Goal: Transaction & Acquisition: Purchase product/service

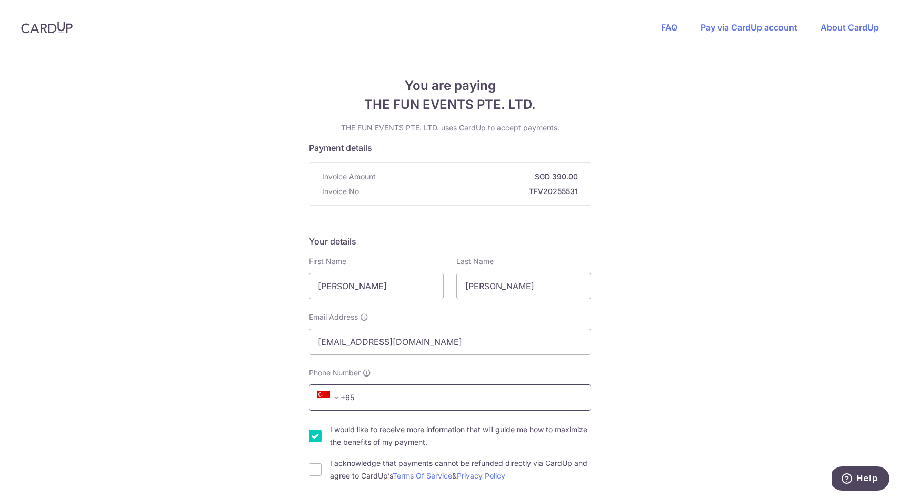
click at [406, 402] on input "Phone Number" at bounding box center [450, 398] width 282 height 26
type input "92472640"
click at [315, 440] on input "I would like to receive more information that will guide me how to maximize the…" at bounding box center [315, 436] width 13 height 13
checkbox input "false"
click at [318, 474] on input "I acknowledge that payments cannot be refunded directly via CardUp and agree to…" at bounding box center [315, 470] width 13 height 13
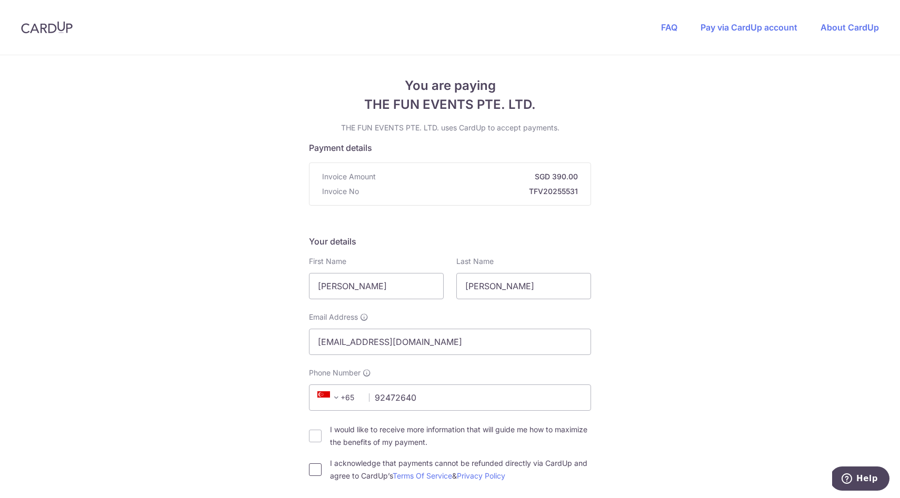
checkbox input "true"
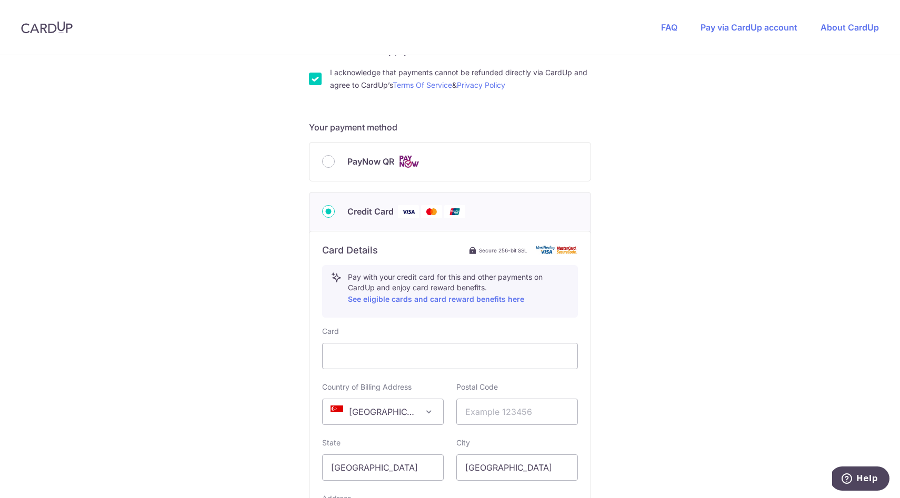
scroll to position [393, 0]
click at [495, 416] on input "text" at bounding box center [517, 410] width 122 height 26
type input "127474"
click at [398, 471] on input "[GEOGRAPHIC_DATA]" at bounding box center [383, 466] width 122 height 26
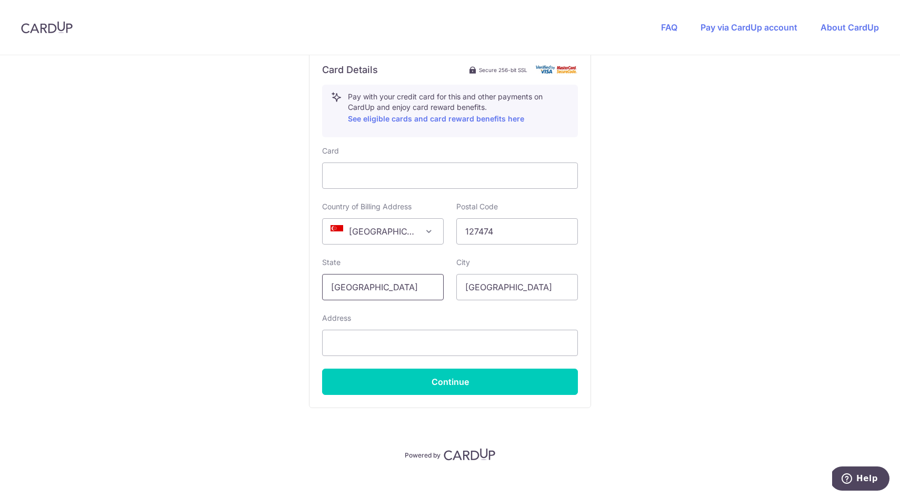
scroll to position [583, 0]
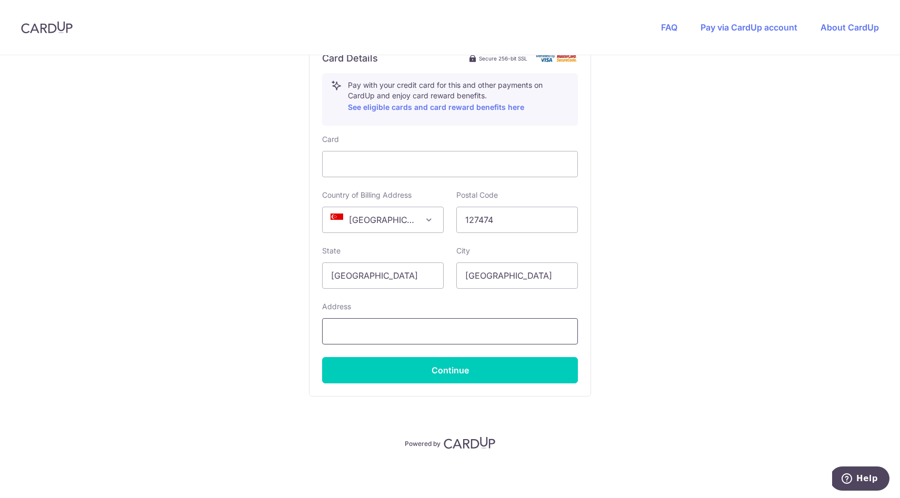
click at [376, 333] on input "text" at bounding box center [450, 331] width 256 height 26
type input "[STREET_ADDRESS], 02-18"
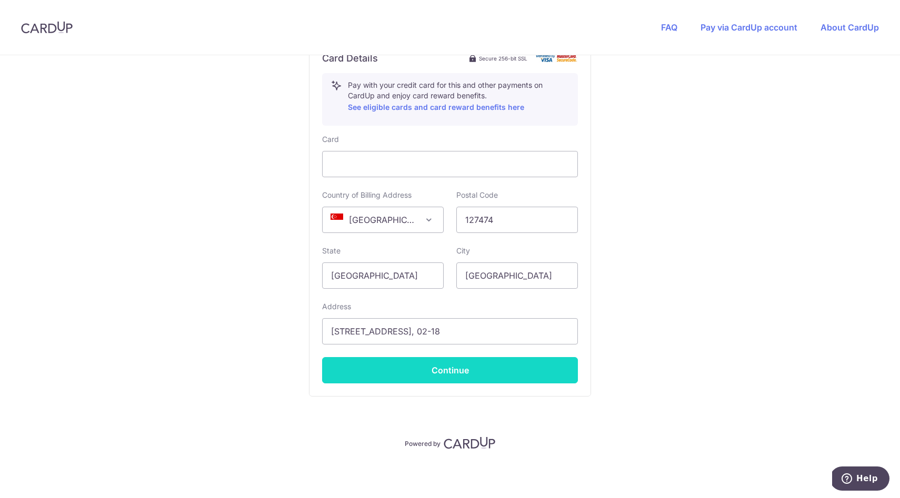
click at [431, 367] on button "Continue" at bounding box center [450, 370] width 256 height 26
click at [430, 374] on button "Continue" at bounding box center [450, 370] width 256 height 26
type input "**** 8069"
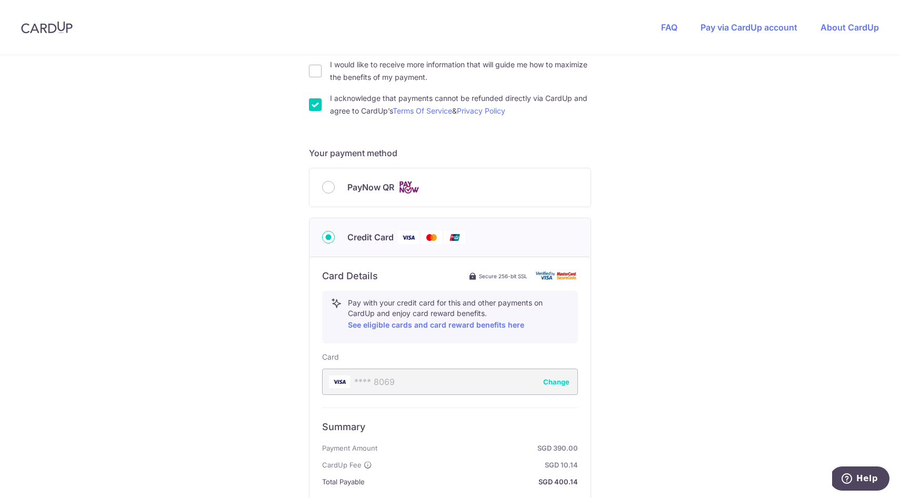
scroll to position [303, 0]
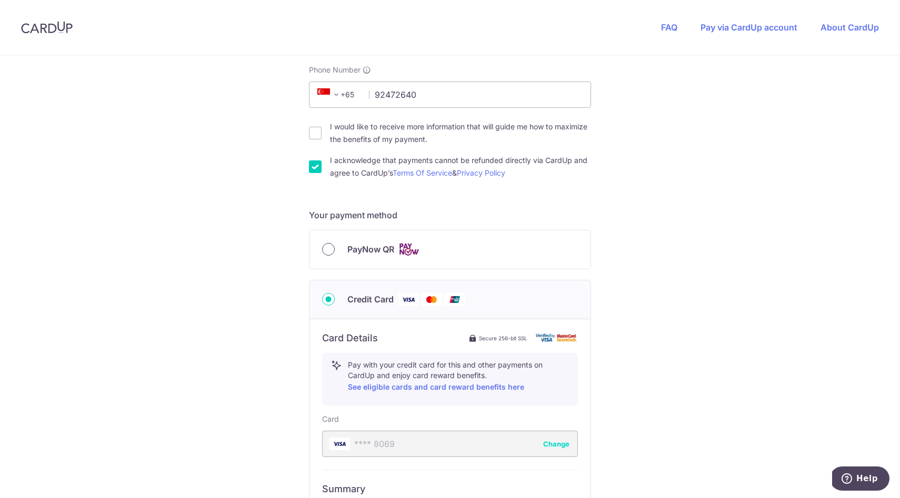
click at [329, 251] on input "PayNow QR" at bounding box center [328, 249] width 13 height 13
radio input "true"
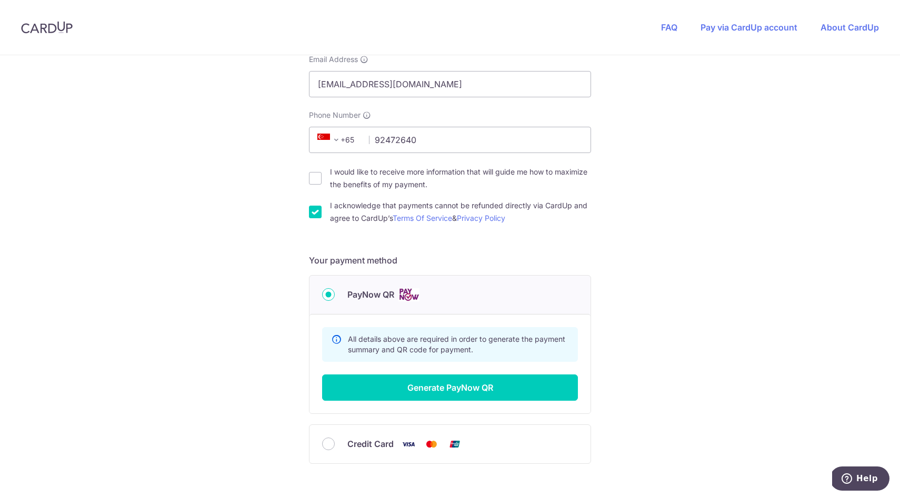
scroll to position [325, 0]
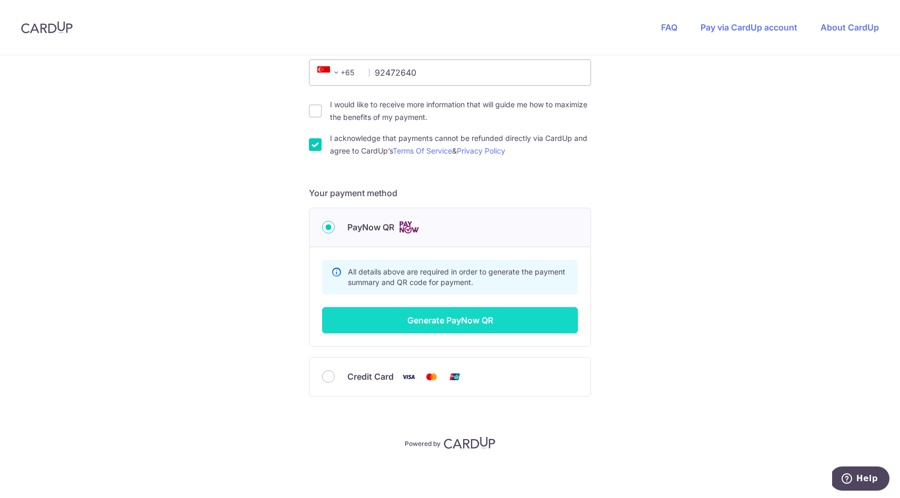
click at [474, 318] on button "Generate PayNow QR" at bounding box center [450, 320] width 256 height 26
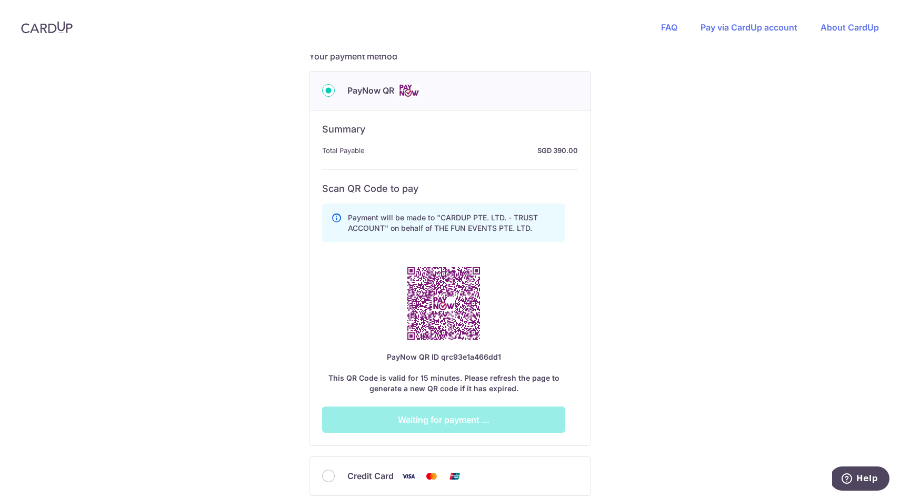
scroll to position [460, 0]
